Goal: Information Seeking & Learning: Learn about a topic

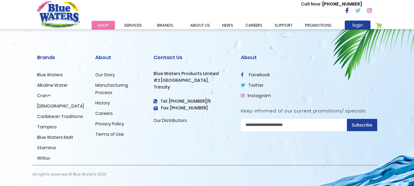
scroll to position [1055, 0]
click at [106, 84] on link "Manufacturing Process" at bounding box center [111, 88] width 33 height 13
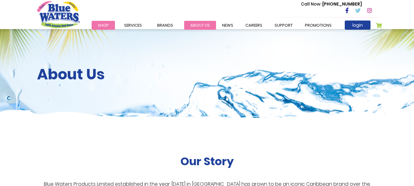
click at [189, 23] on link "about us" at bounding box center [200, 25] width 32 height 9
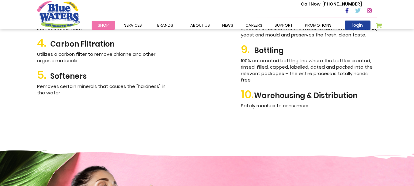
scroll to position [777, 0]
